Goal: Transaction & Acquisition: Download file/media

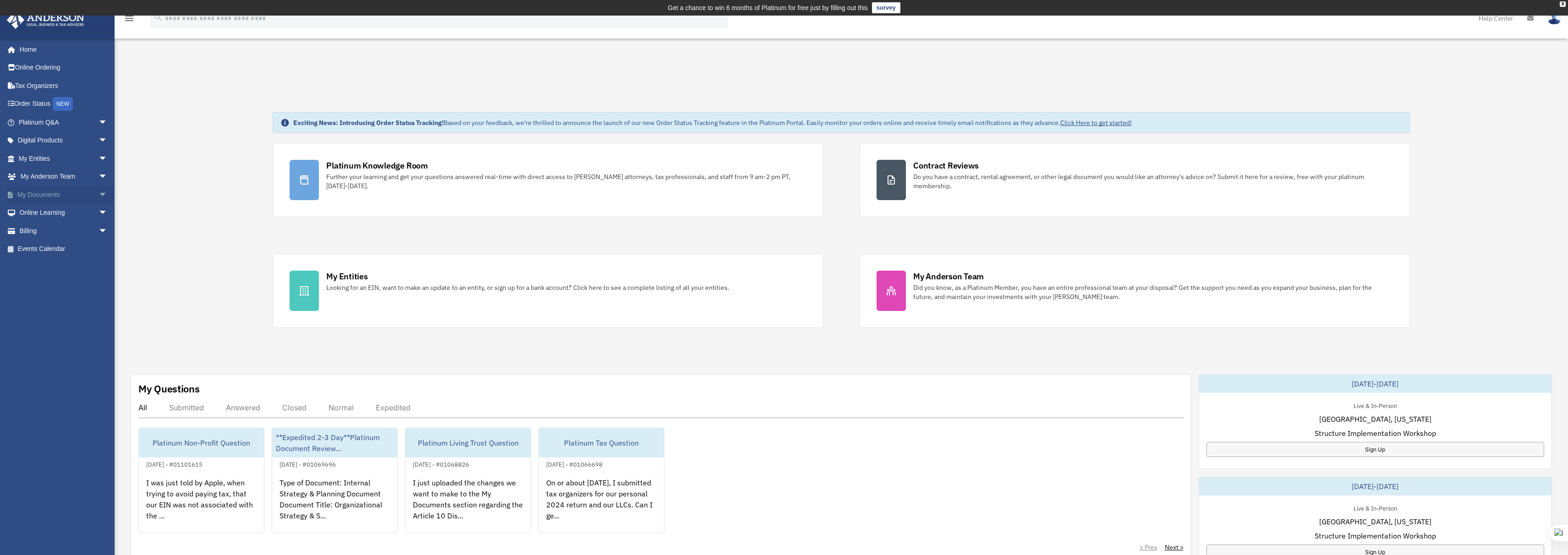
click at [66, 194] on link "My Documents arrow_drop_down" at bounding box center [64, 195] width 115 height 18
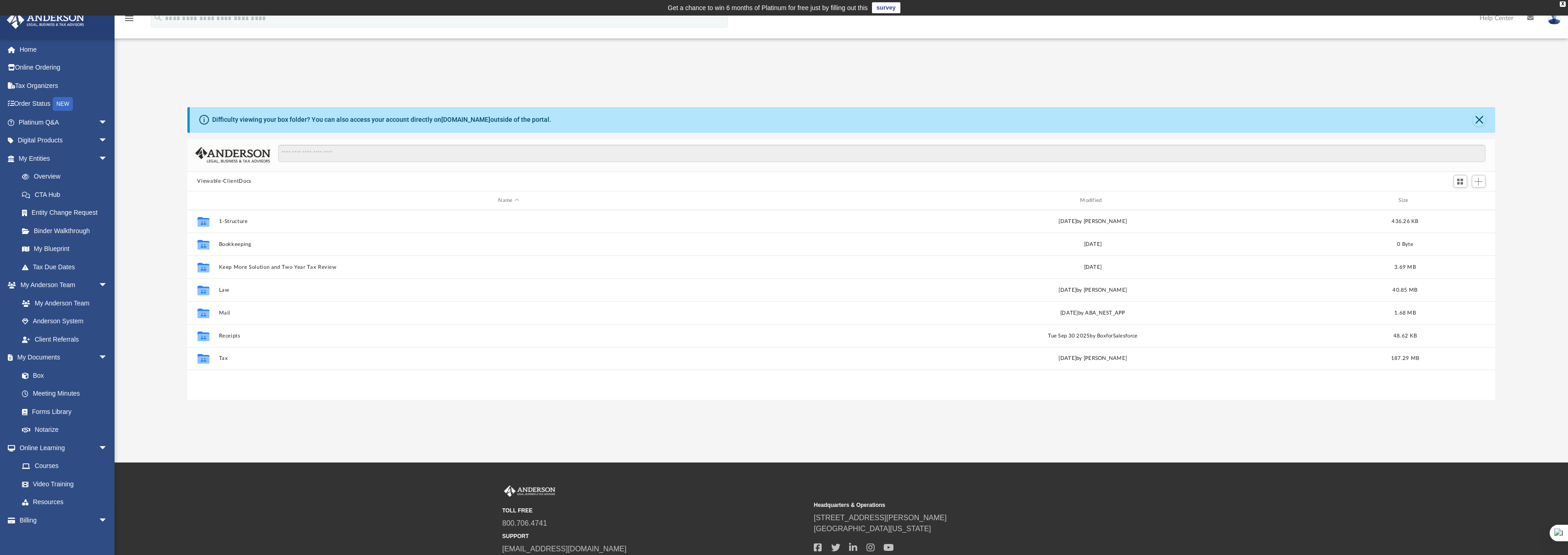
scroll to position [201, 1301]
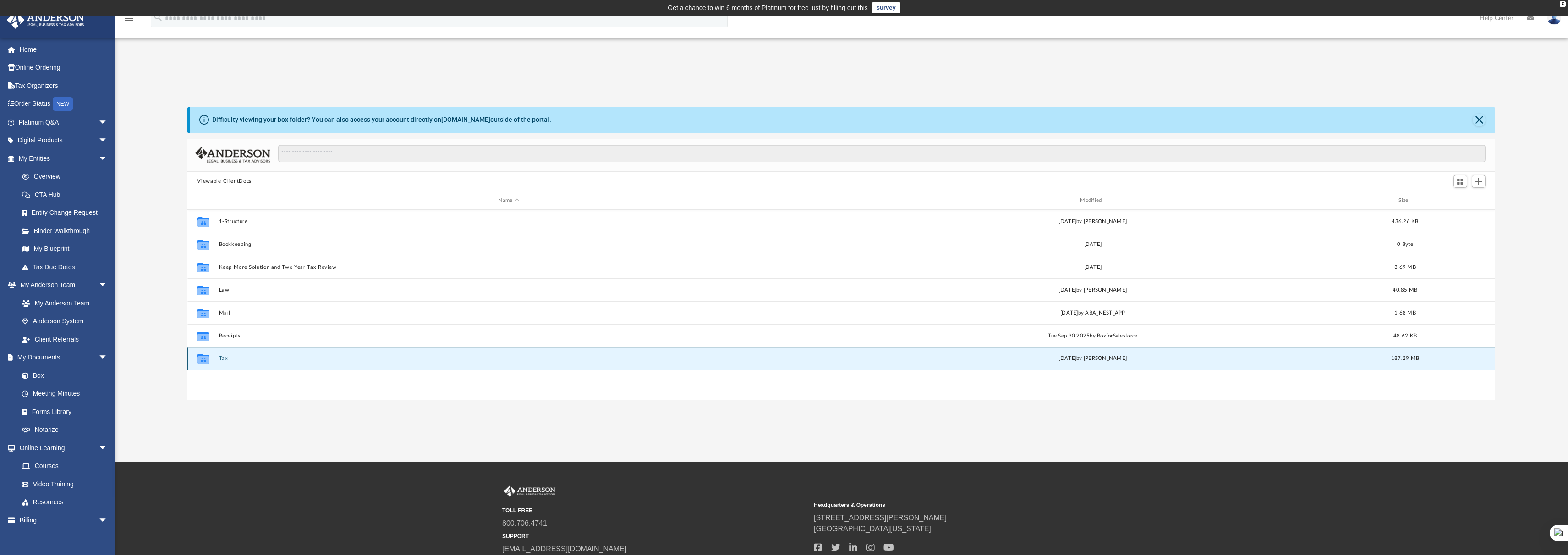
click at [223, 358] on button "Tax" at bounding box center [508, 359] width 580 height 6
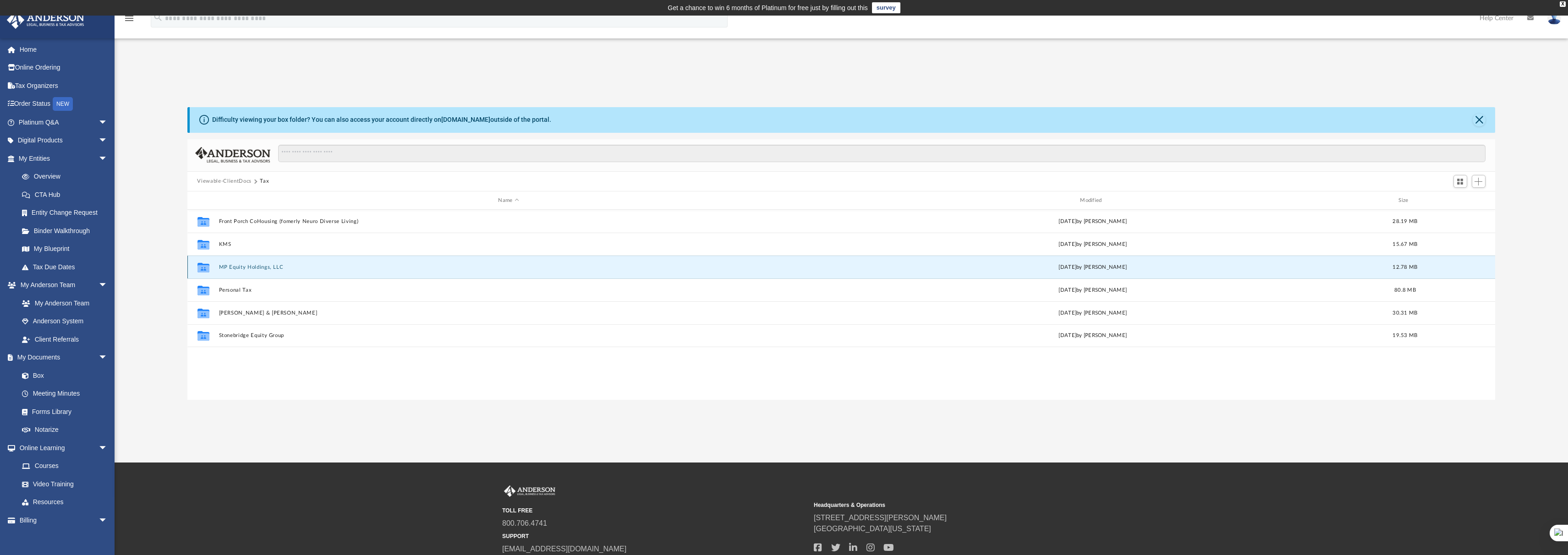
click at [253, 268] on button "MP Equity Holdings, LLC" at bounding box center [508, 267] width 580 height 6
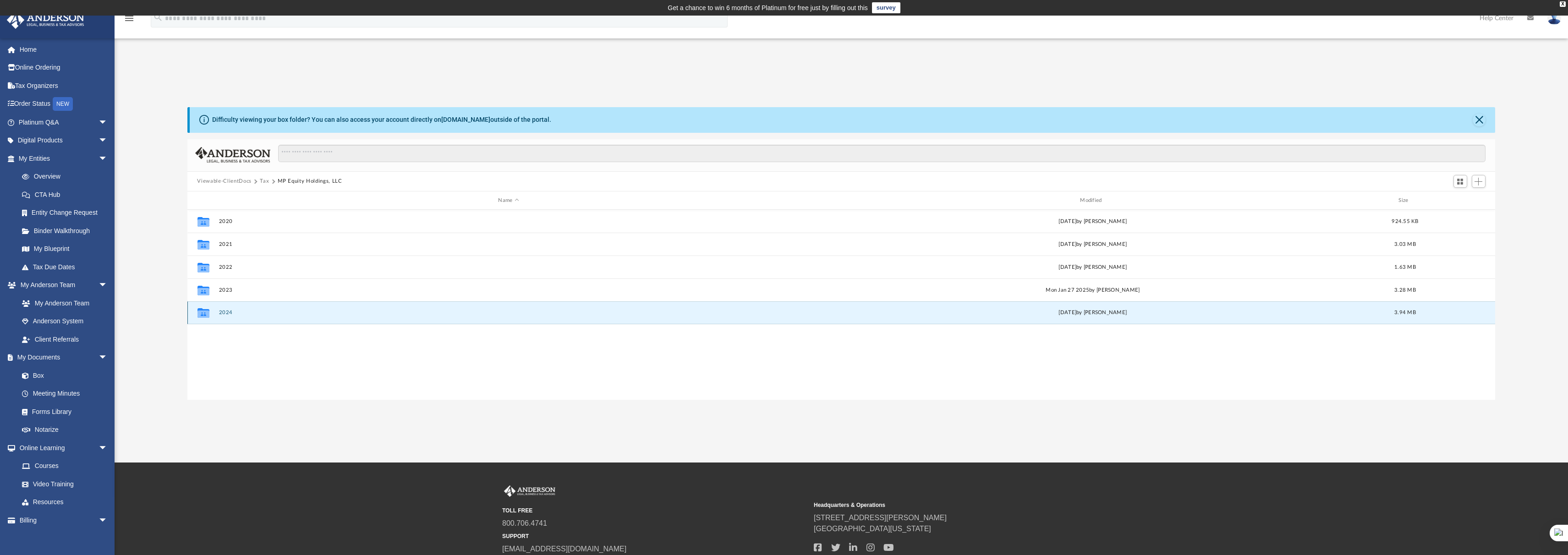
click at [229, 311] on button "2024" at bounding box center [508, 313] width 580 height 6
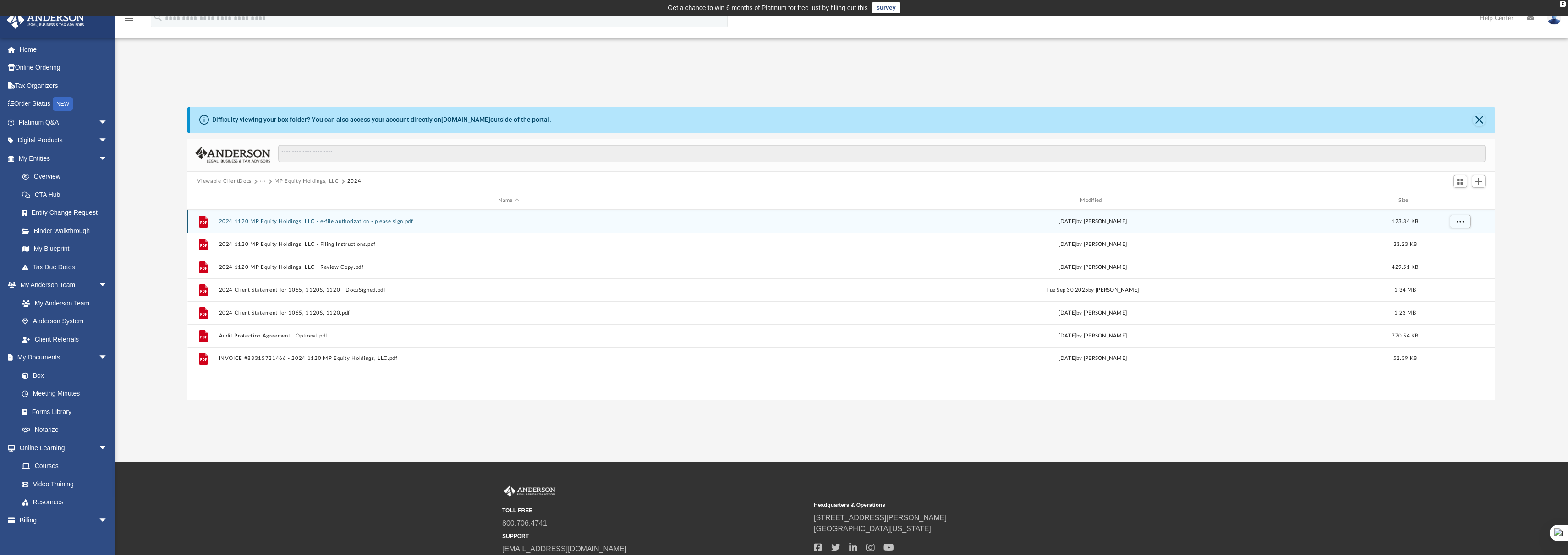
click at [374, 220] on button "2024 1120 MP Equity Holdings, LLC - e-file authorization - please sign.pdf" at bounding box center [508, 222] width 580 height 6
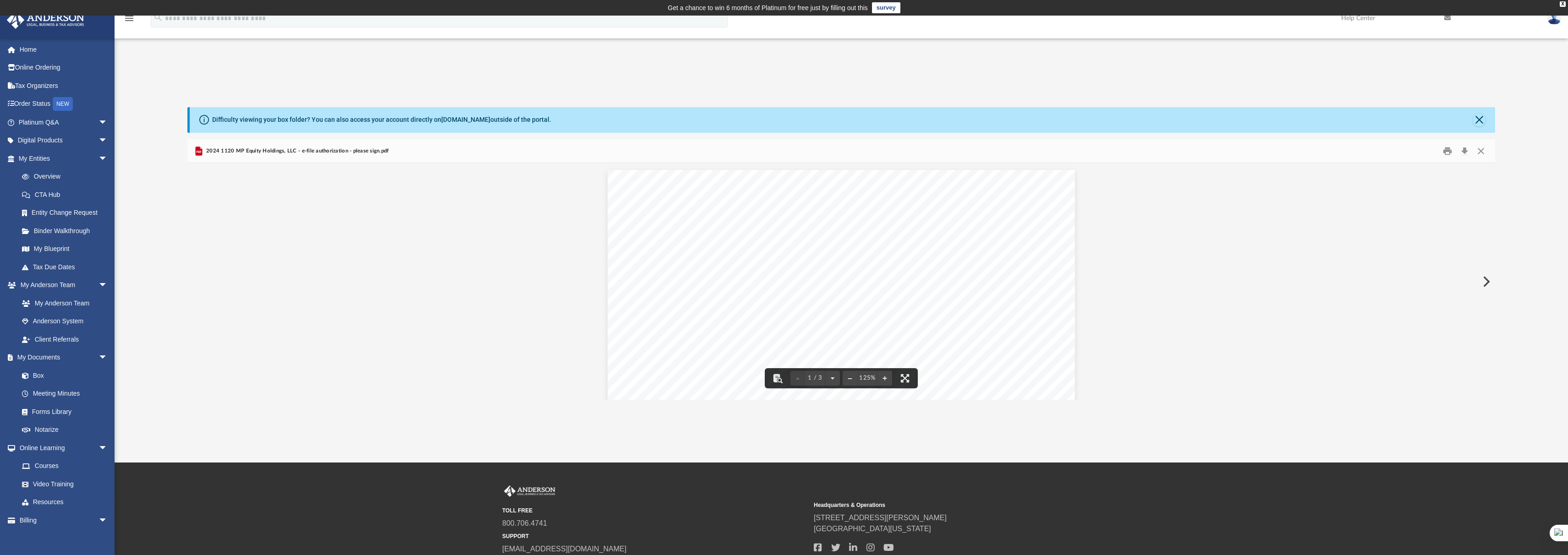
scroll to position [71, 0]
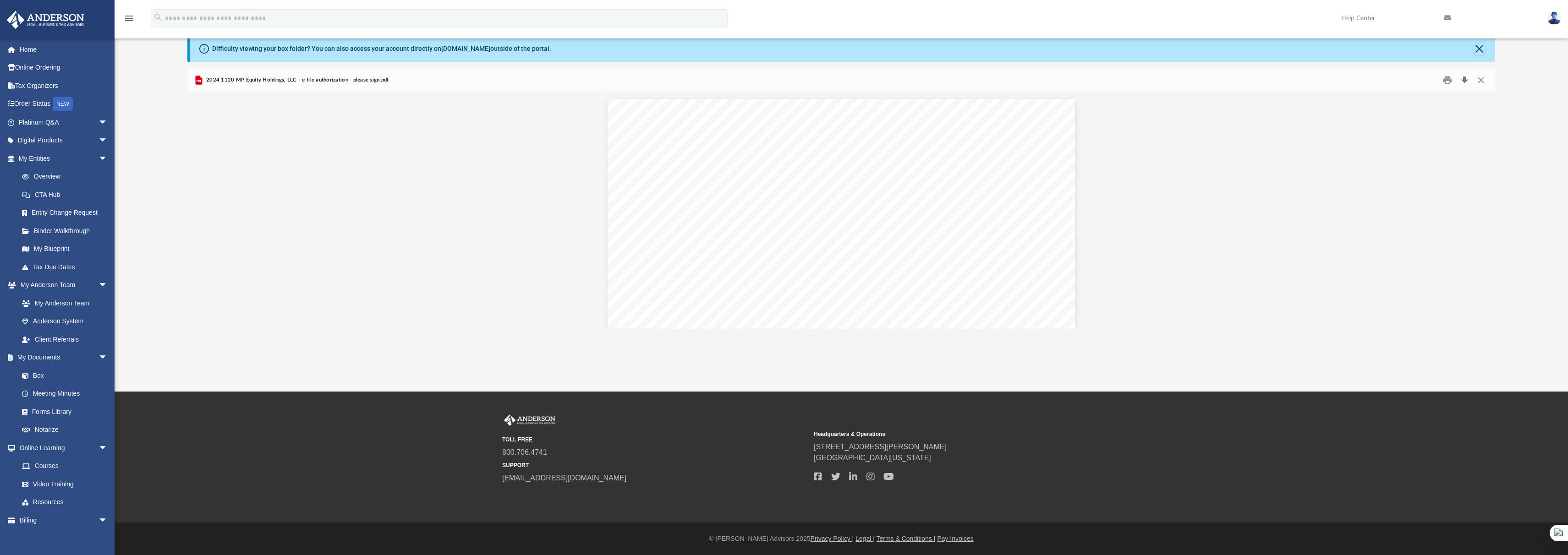
click at [1463, 80] on button "Download" at bounding box center [1465, 80] width 16 height 14
click at [1479, 79] on button "Close" at bounding box center [1480, 80] width 16 height 14
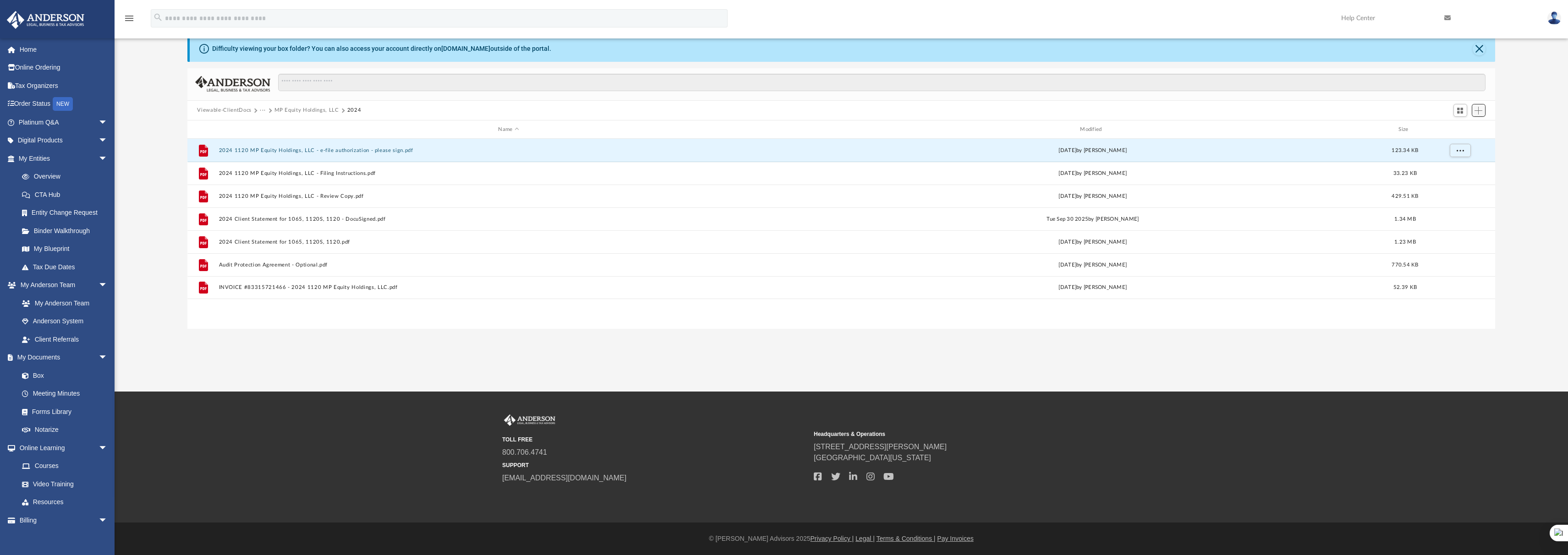
click at [1477, 112] on span "Add" at bounding box center [1478, 110] width 8 height 8
click at [1456, 130] on li "Upload" at bounding box center [1466, 129] width 29 height 10
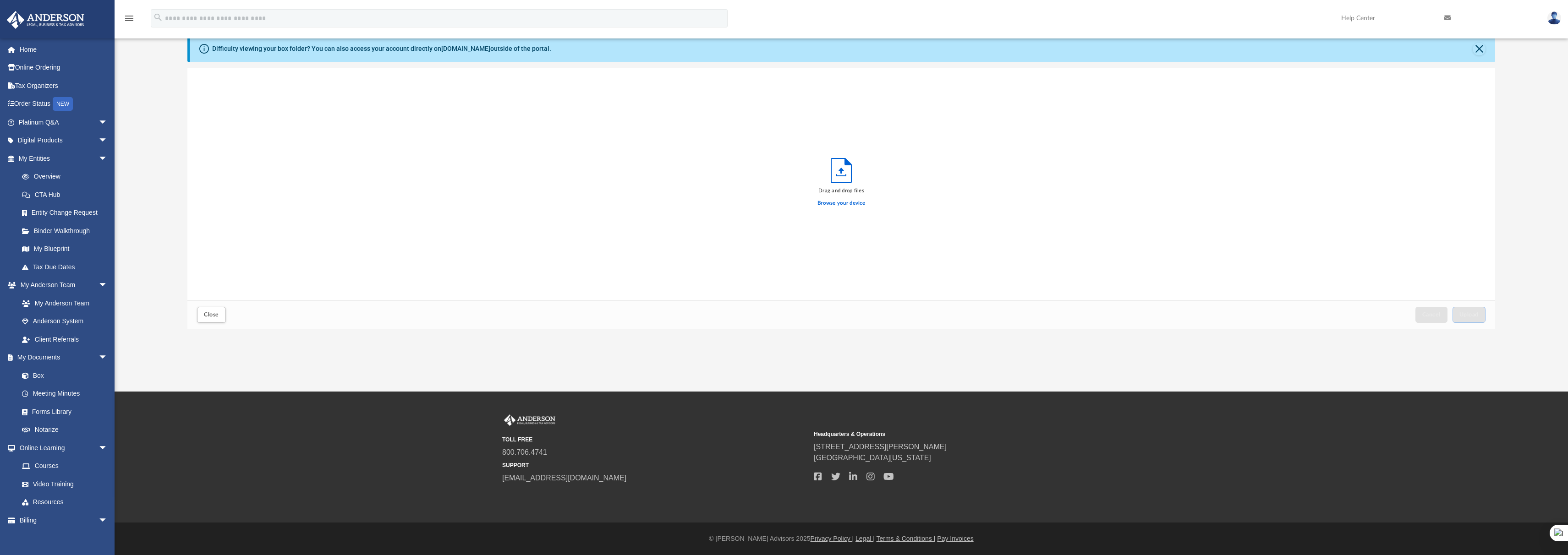
scroll to position [225, 1301]
click at [841, 204] on label "Browse your device" at bounding box center [841, 203] width 47 height 9
click at [0, 0] on input "Browse your device" at bounding box center [0, 0] width 0 height 0
click at [1466, 316] on span "Upload" at bounding box center [1469, 315] width 19 height 5
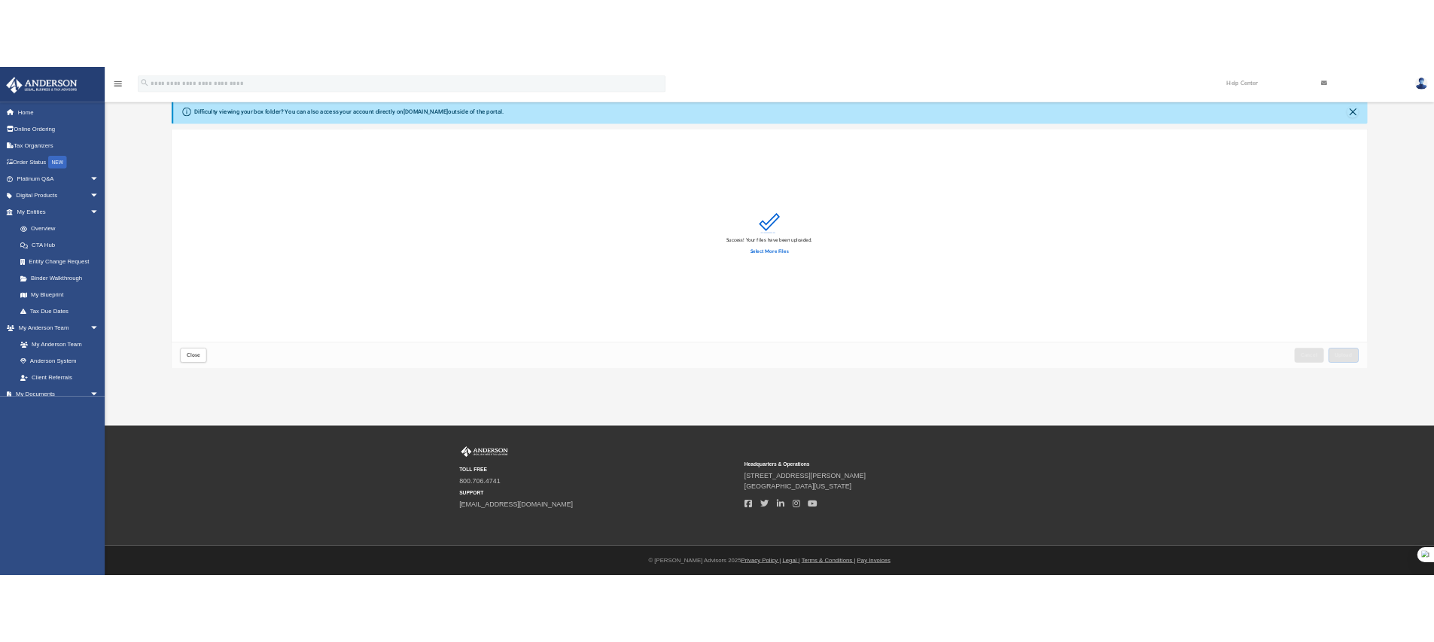
scroll to position [370, 1110]
